Goal: Information Seeking & Learning: Learn about a topic

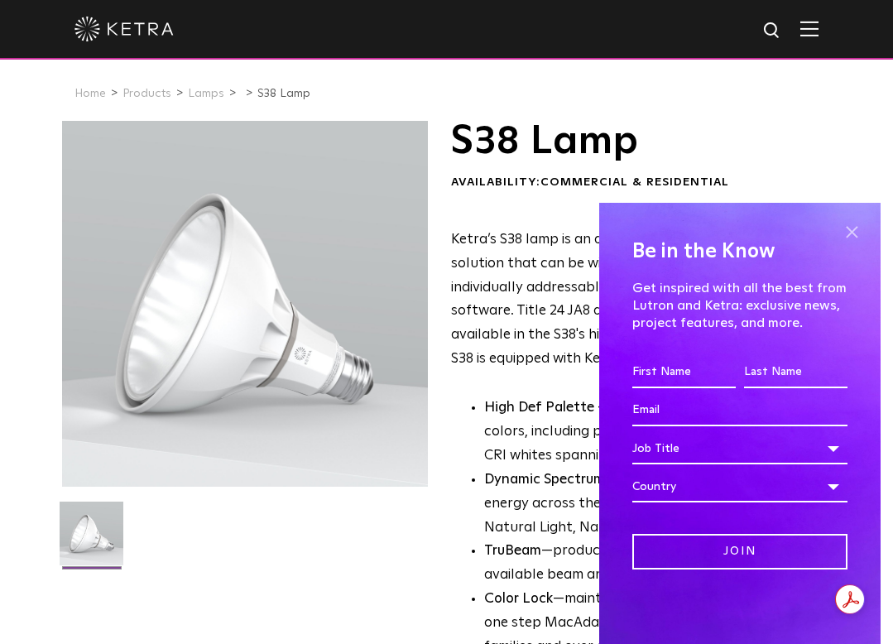
click at [853, 229] on span at bounding box center [852, 231] width 25 height 25
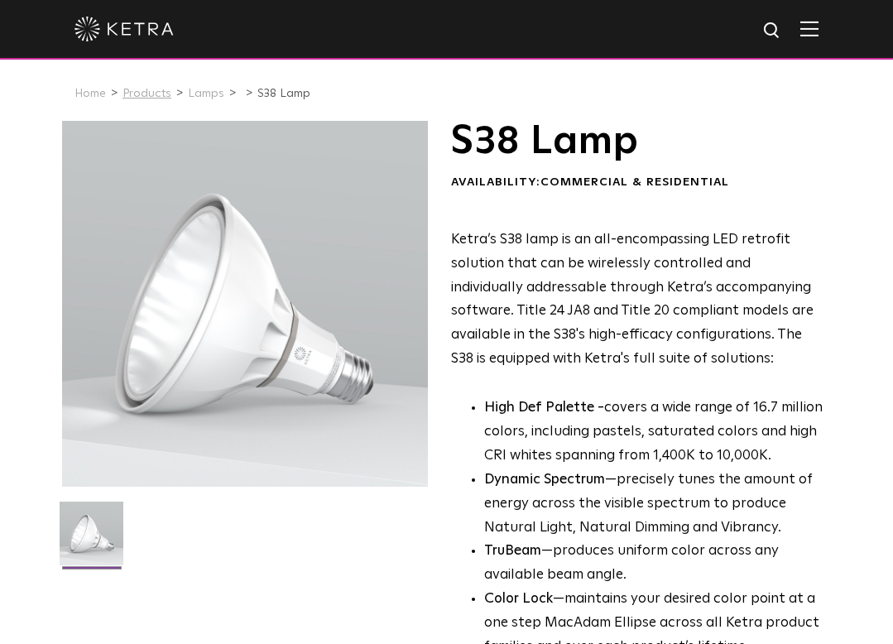
click at [132, 91] on link "Products" at bounding box center [147, 94] width 49 height 12
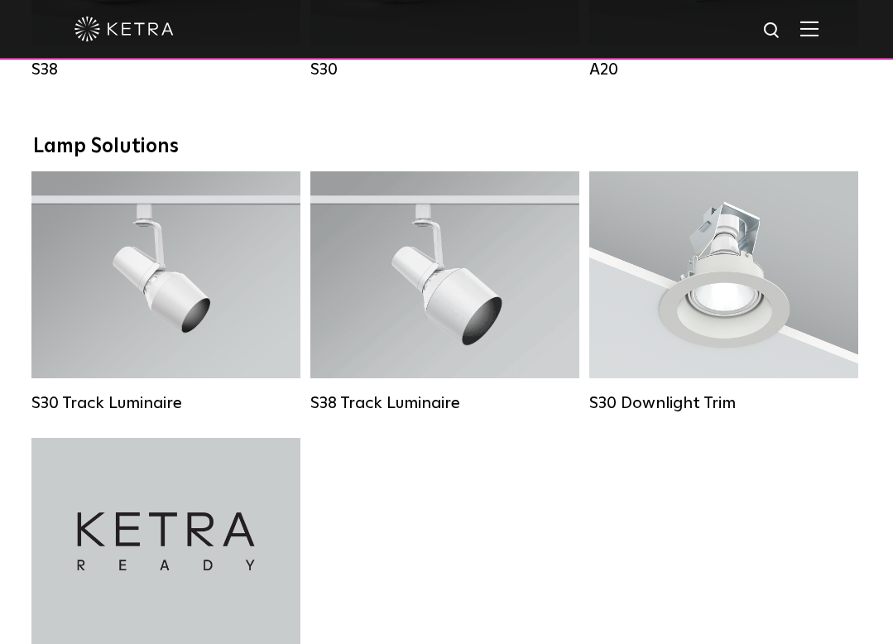
scroll to position [1490, 0]
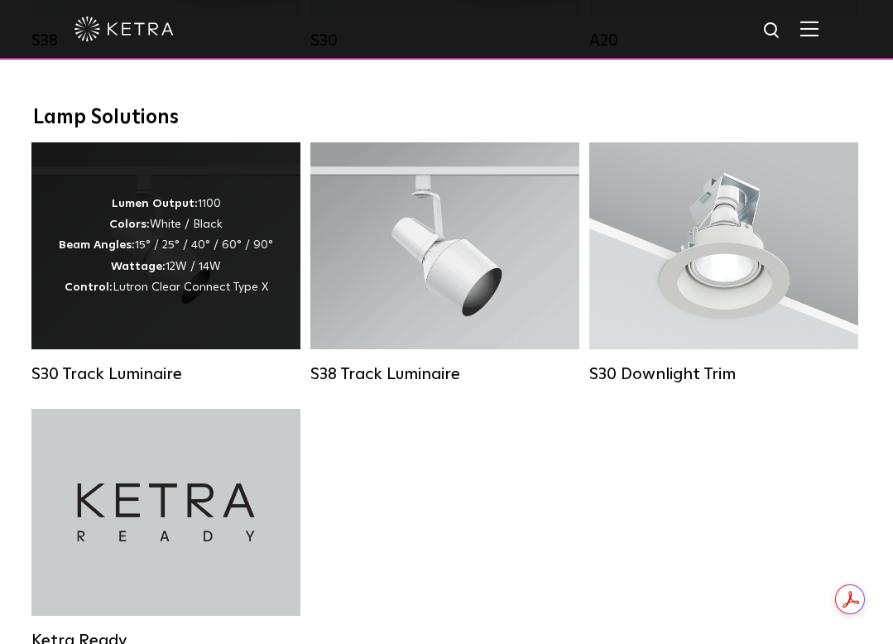
click at [142, 271] on div "Lumen Output: 1100 Colors: White / Black Beam Angles: 15° / 25° / 40° / 60° / 9…" at bounding box center [166, 246] width 214 height 104
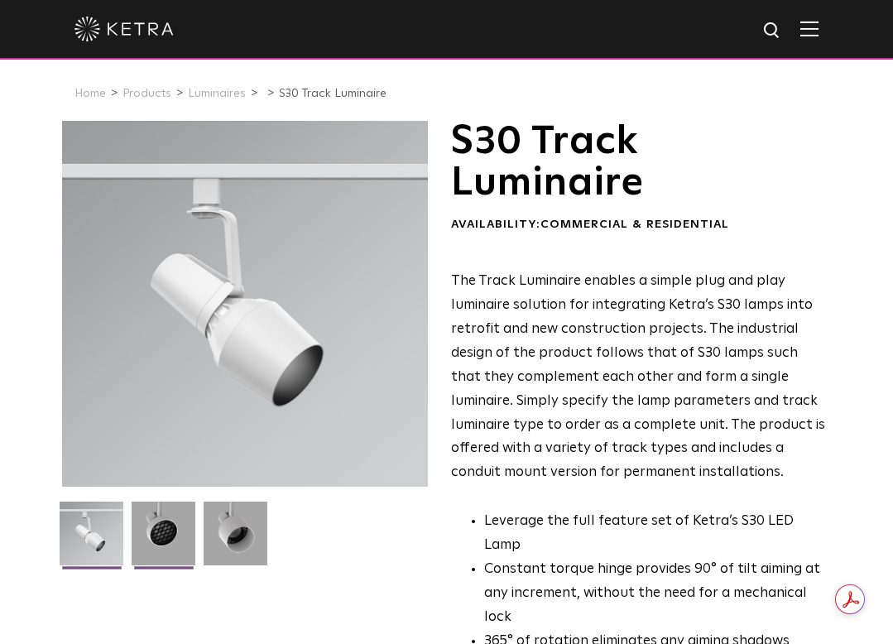
click at [147, 533] on img at bounding box center [164, 540] width 64 height 76
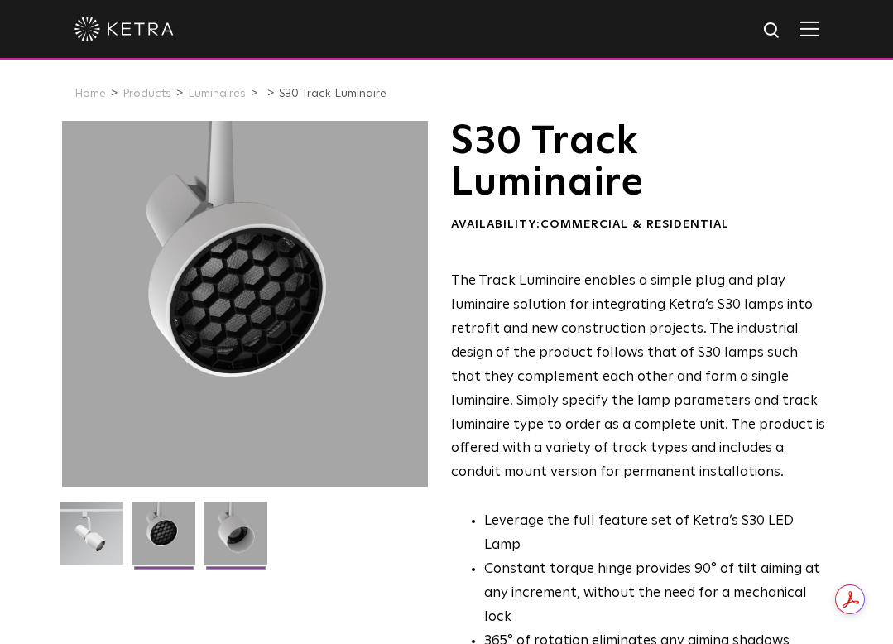
click at [231, 537] on img at bounding box center [236, 540] width 64 height 76
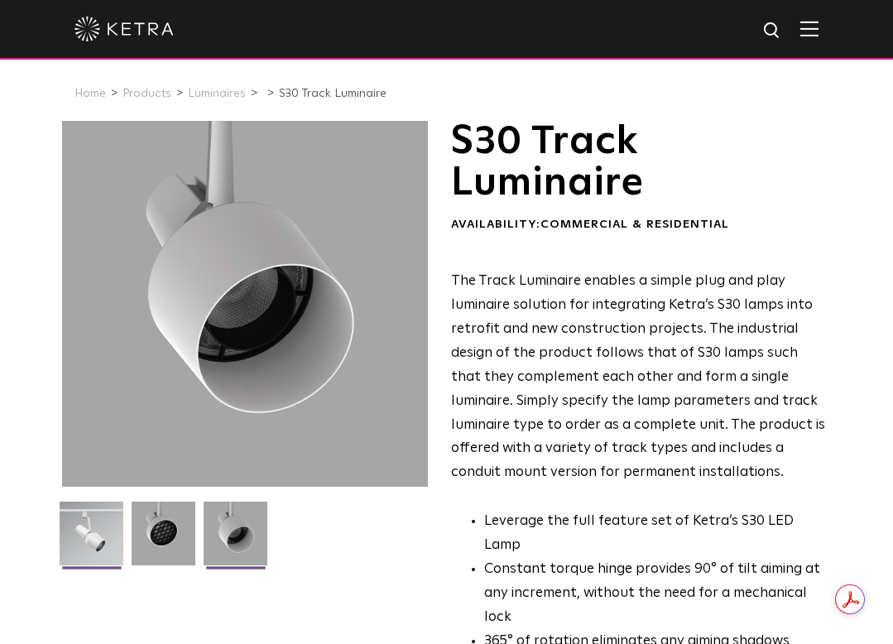
click at [106, 533] on img at bounding box center [92, 540] width 64 height 76
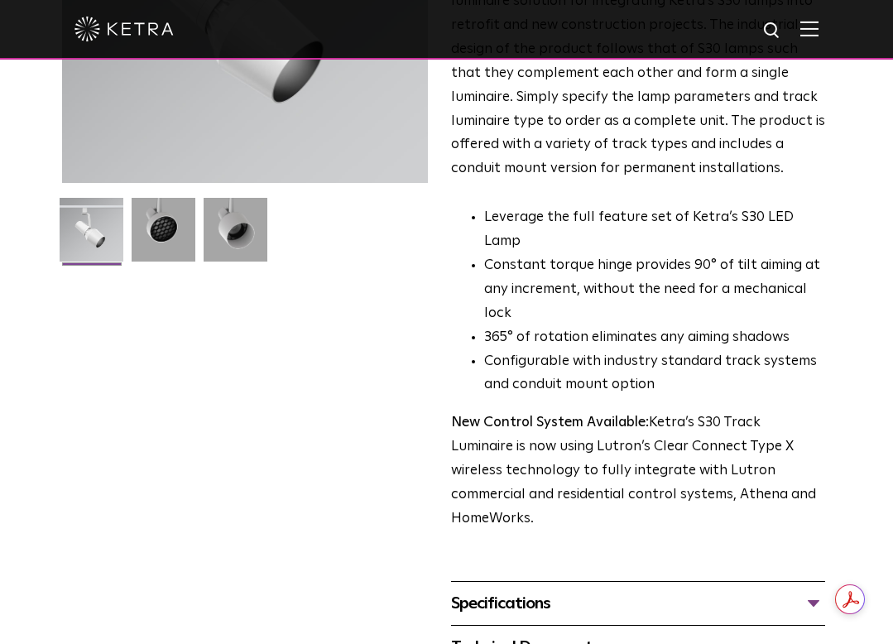
scroll to position [331, 0]
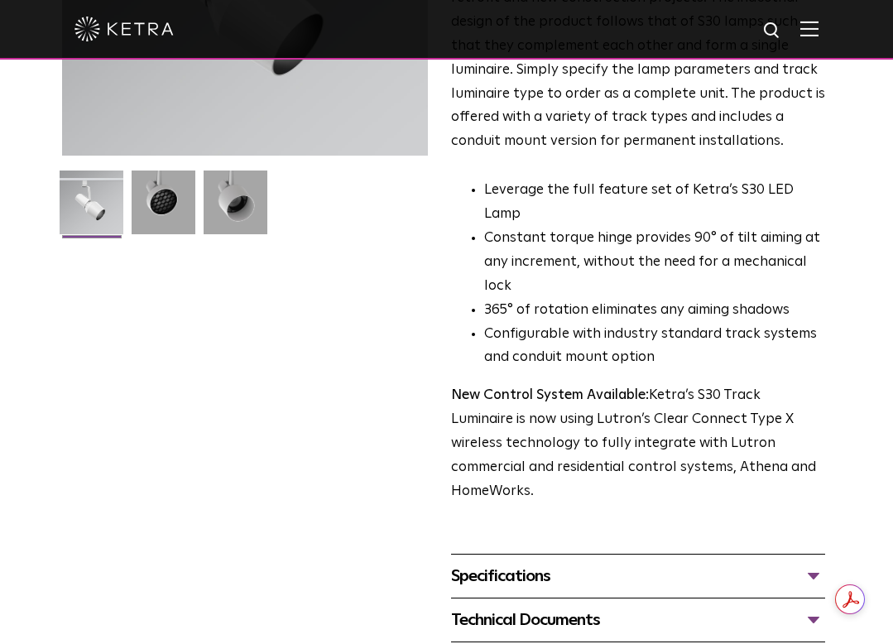
click at [817, 563] on div "Specifications" at bounding box center [638, 576] width 374 height 26
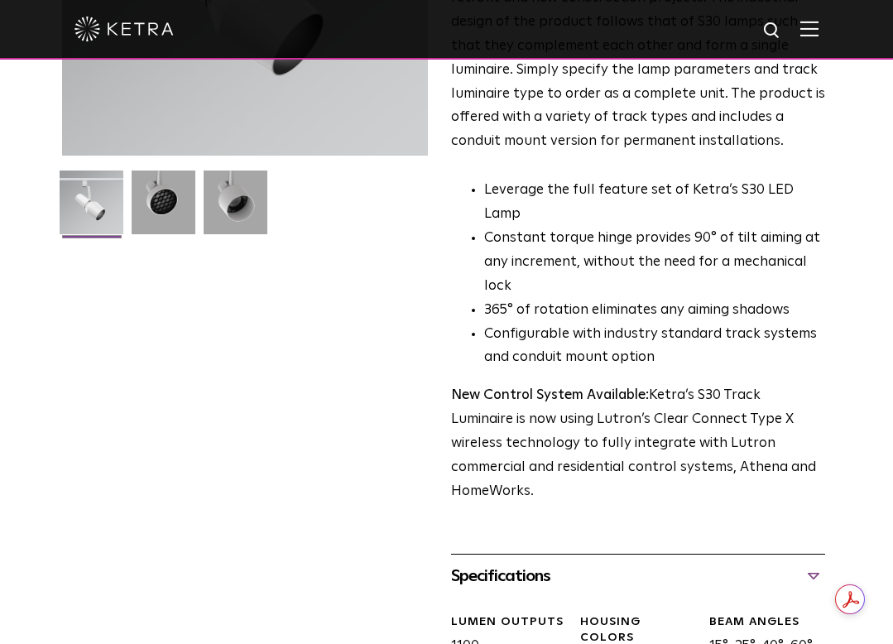
scroll to position [497, 0]
